Goal: Task Accomplishment & Management: Manage account settings

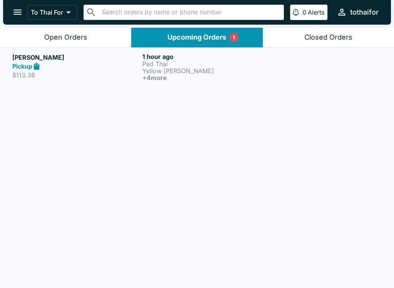
click at [53, 40] on div "Open Orders" at bounding box center [65, 37] width 43 height 9
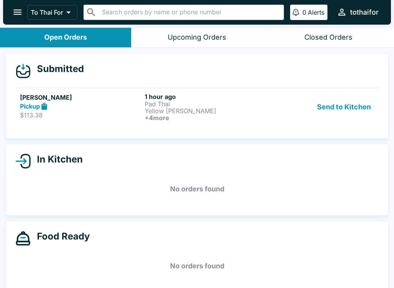
click at [350, 107] on button "Send to Kitchen" at bounding box center [344, 107] width 60 height 28
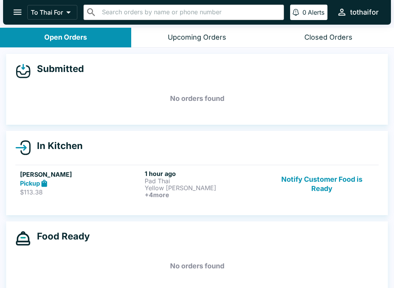
click at [325, 183] on button "Notify Customer Food is Ready" at bounding box center [322, 184] width 104 height 28
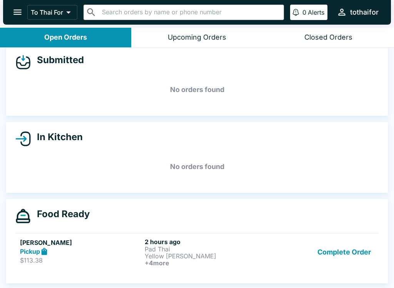
scroll to position [9, 0]
click at [94, 251] on div "Pickup" at bounding box center [81, 251] width 122 height 9
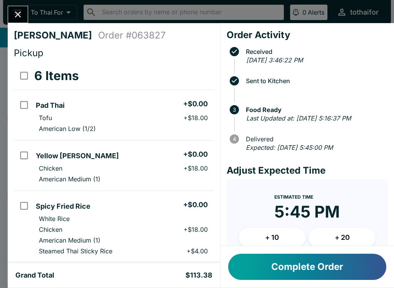
click at [24, 16] on button "Close" at bounding box center [18, 14] width 20 height 17
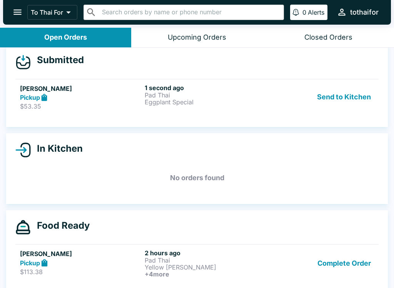
click at [346, 266] on button "Complete Order" at bounding box center [344, 263] width 60 height 28
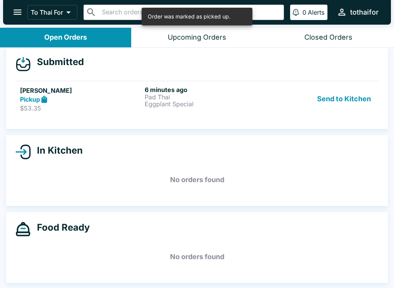
click at [232, 95] on p "Pad Thai" at bounding box center [206, 96] width 122 height 7
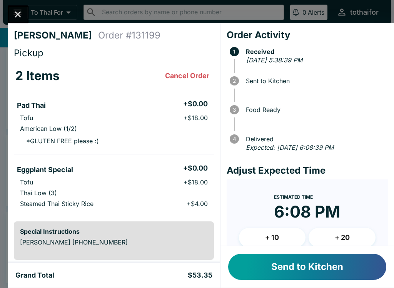
click at [314, 266] on button "Send to Kitchen" at bounding box center [307, 266] width 158 height 26
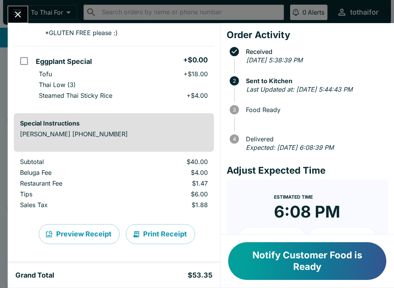
scroll to position [108, 0]
click at [18, 17] on icon "Close" at bounding box center [18, 14] width 10 height 10
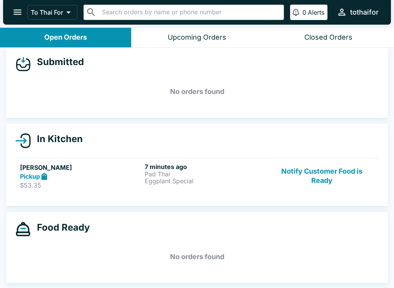
click at [327, 173] on button "Notify Customer Food is Ready" at bounding box center [322, 176] width 104 height 27
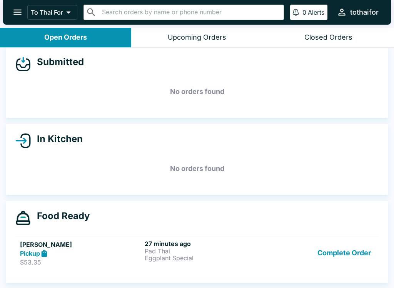
scroll to position [1, 0]
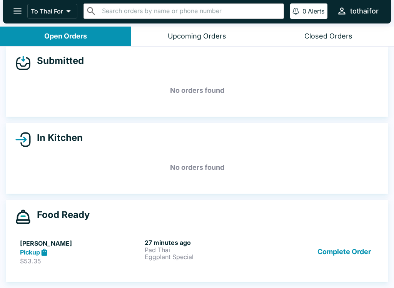
click at [88, 254] on div "Pickup" at bounding box center [81, 252] width 122 height 9
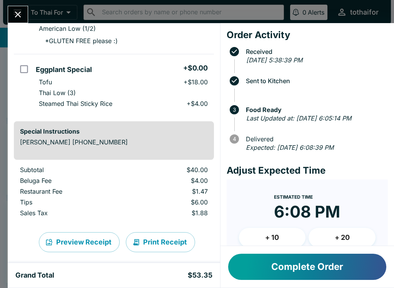
scroll to position [100, 0]
click at [18, 16] on icon "Close" at bounding box center [18, 14] width 10 height 10
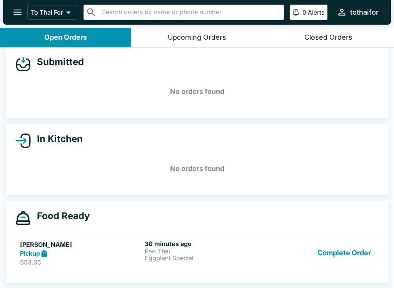
click at [339, 247] on button "Complete Order" at bounding box center [344, 253] width 60 height 27
